Goal: Answer question/provide support: Ask a question

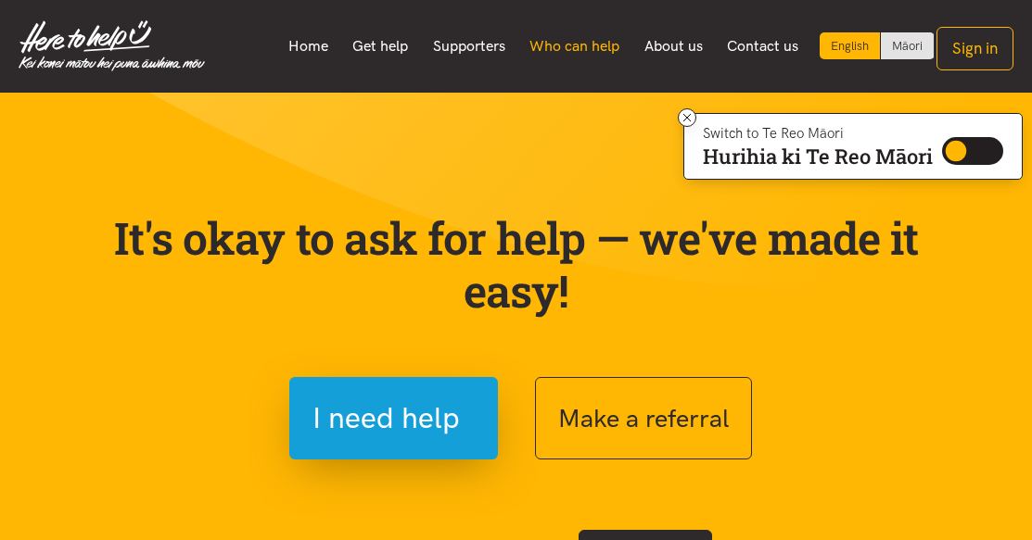
click at [599, 49] on link "Who can help" at bounding box center [574, 46] width 115 height 39
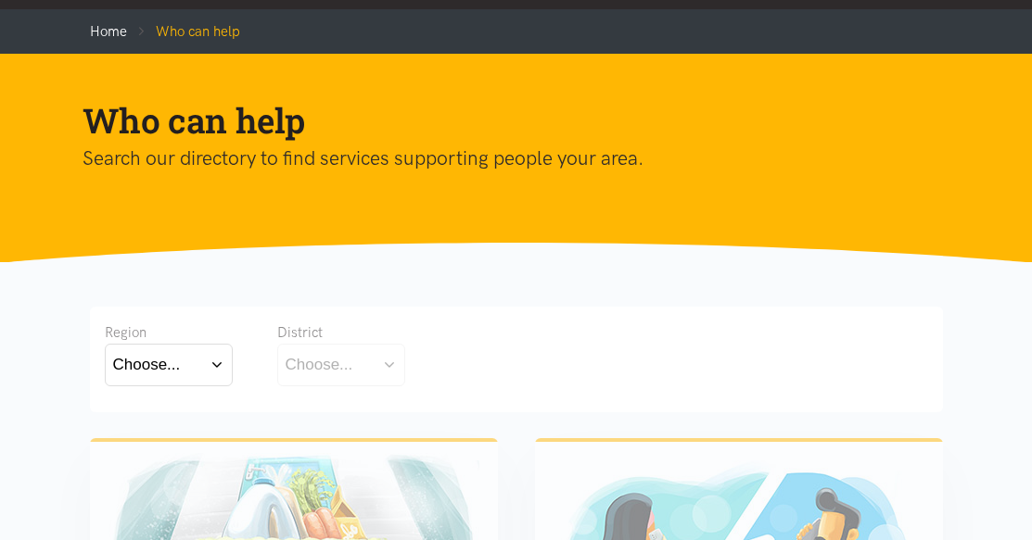
scroll to position [185, 0]
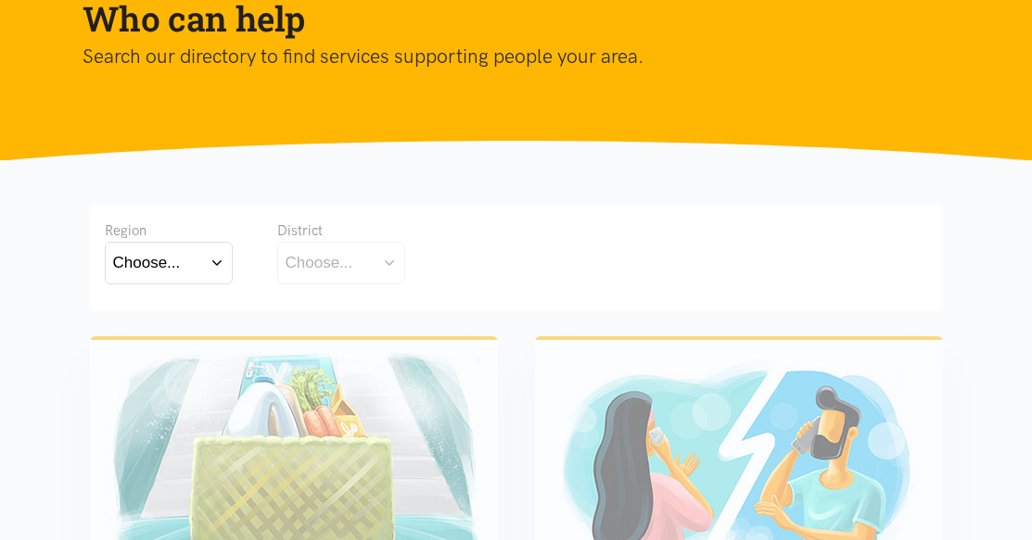
click at [172, 270] on div "Choose..." at bounding box center [147, 262] width 68 height 25
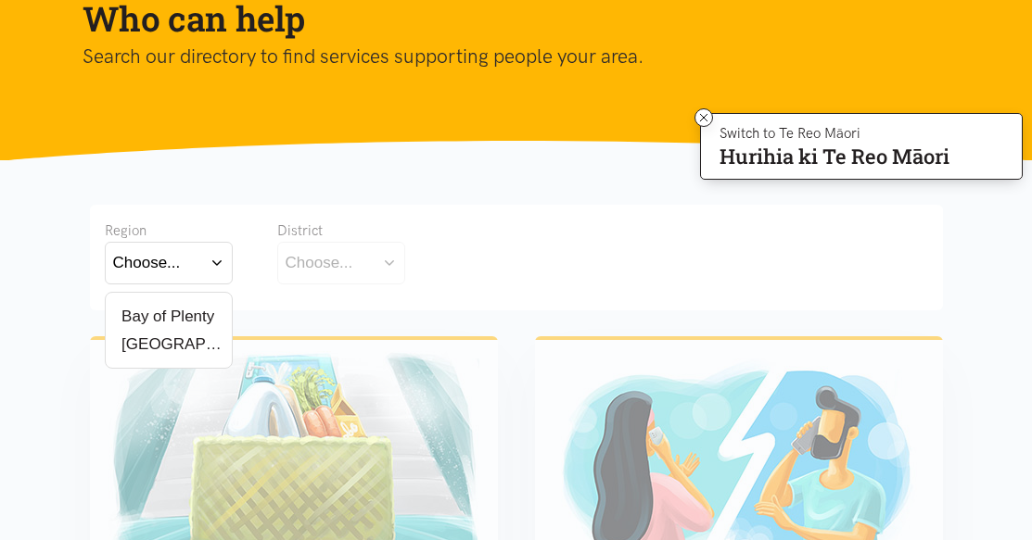
click at [157, 347] on label "[GEOGRAPHIC_DATA]" at bounding box center [168, 344] width 111 height 23
click at [0, 0] on input "[GEOGRAPHIC_DATA]" at bounding box center [0, 0] width 0 height 0
click at [306, 260] on div "Choose..." at bounding box center [320, 262] width 68 height 25
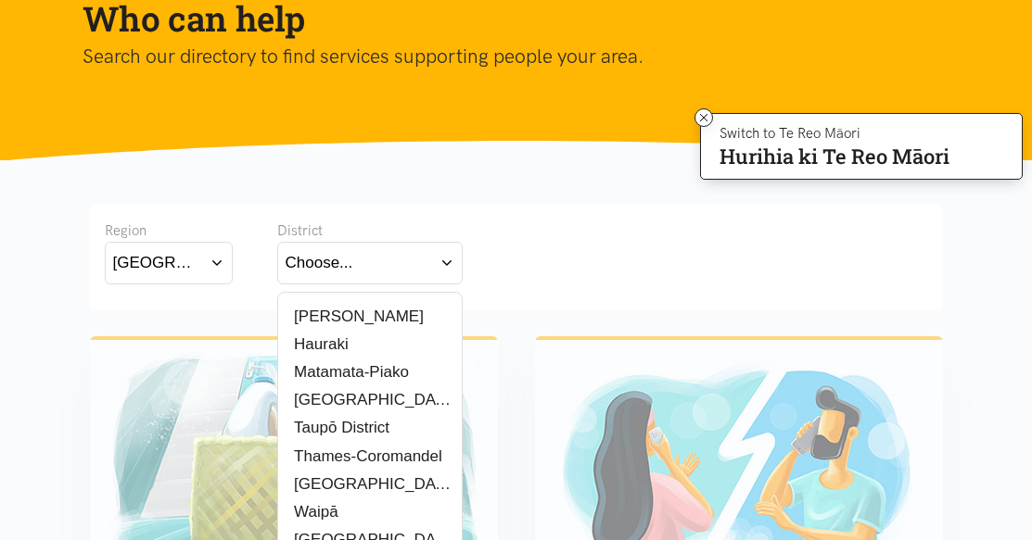
click at [319, 322] on label "[PERSON_NAME]" at bounding box center [355, 316] width 138 height 23
click at [0, 0] on input "[PERSON_NAME]" at bounding box center [0, 0] width 0 height 0
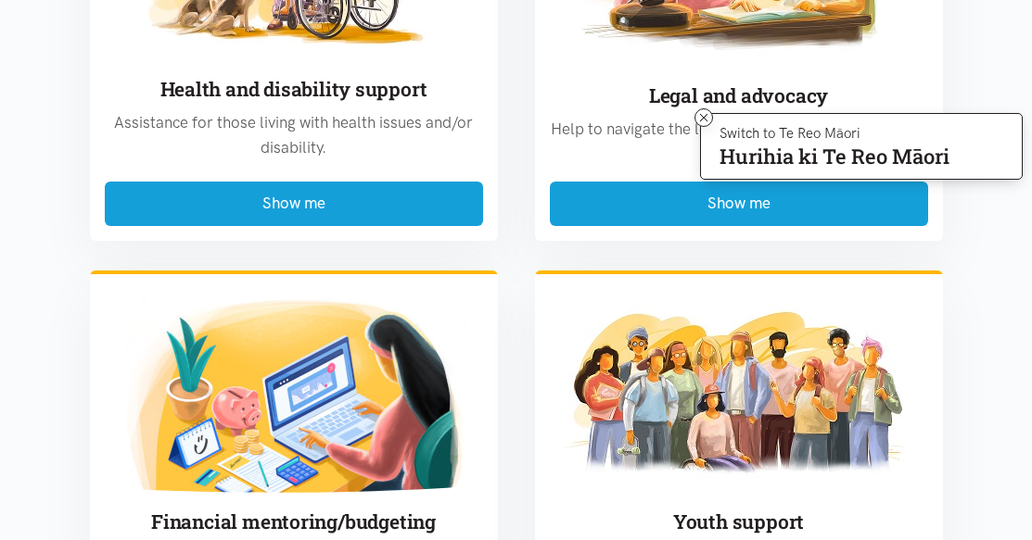
scroll to position [2040, 0]
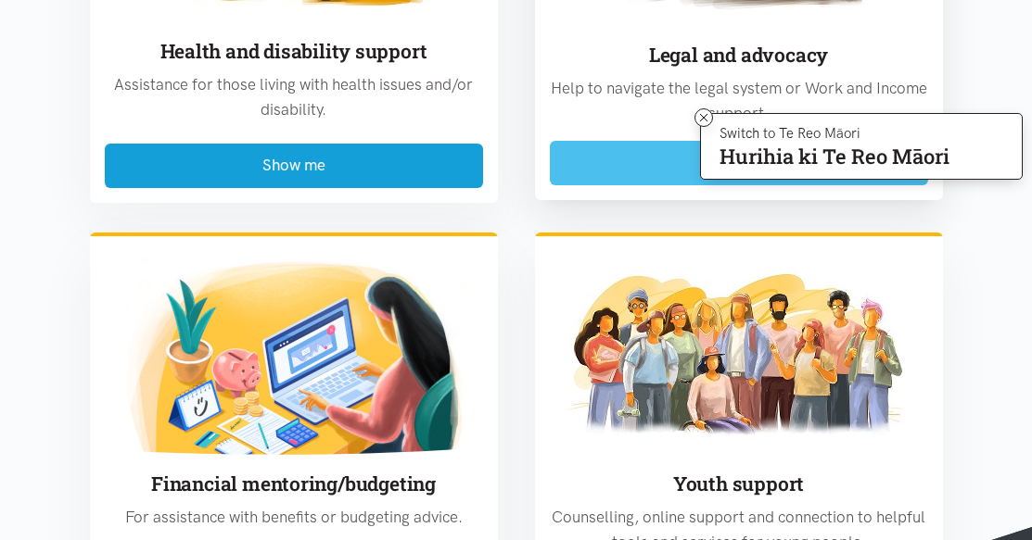
click at [639, 160] on button "Show me" at bounding box center [739, 163] width 378 height 44
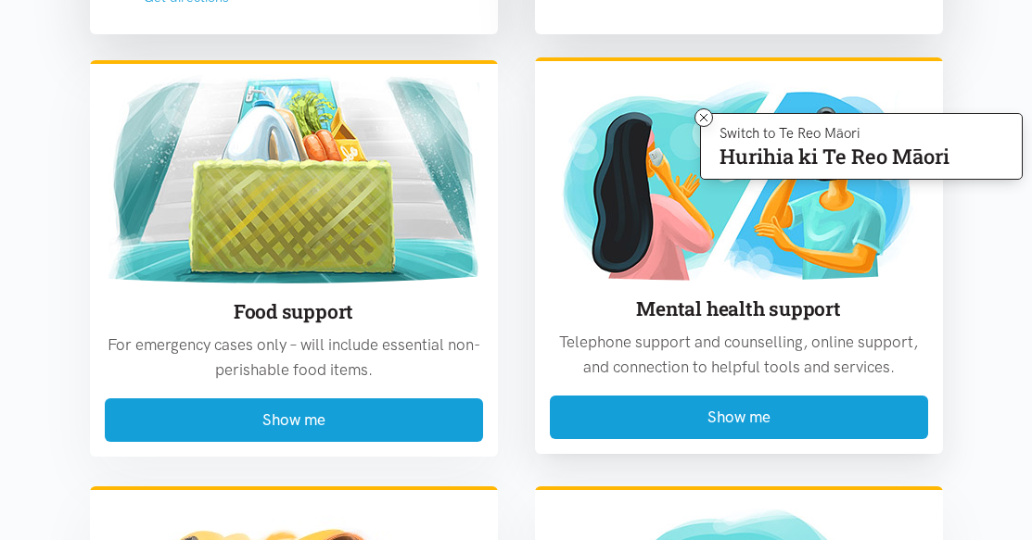
scroll to position [3136, 0]
